Goal: Navigation & Orientation: Go to known website

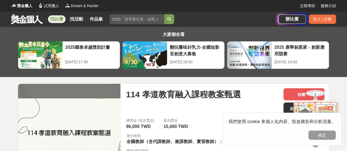
scroll to position [82, 0]
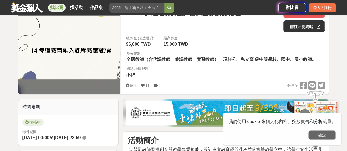
click at [318, 134] on button "確定" at bounding box center [321, 134] width 27 height 9
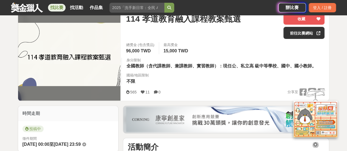
scroll to position [52, 0]
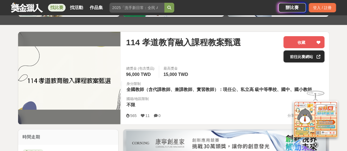
click at [302, 56] on link "前往比賽網站" at bounding box center [303, 56] width 41 height 12
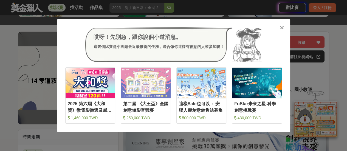
click at [282, 29] on icon at bounding box center [281, 27] width 4 height 5
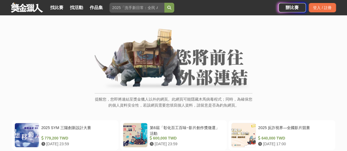
scroll to position [82, 0]
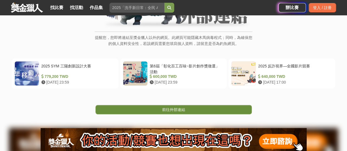
click at [203, 110] on link "前往外部連結" at bounding box center [173, 109] width 156 height 9
